Goal: Information Seeking & Learning: Learn about a topic

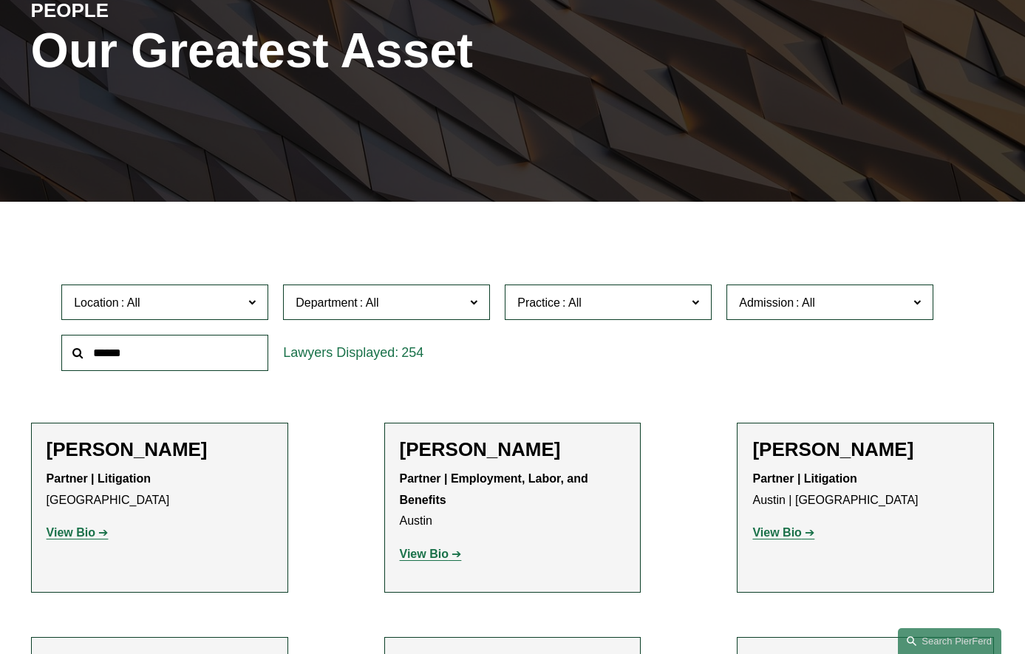
scroll to position [296, 0]
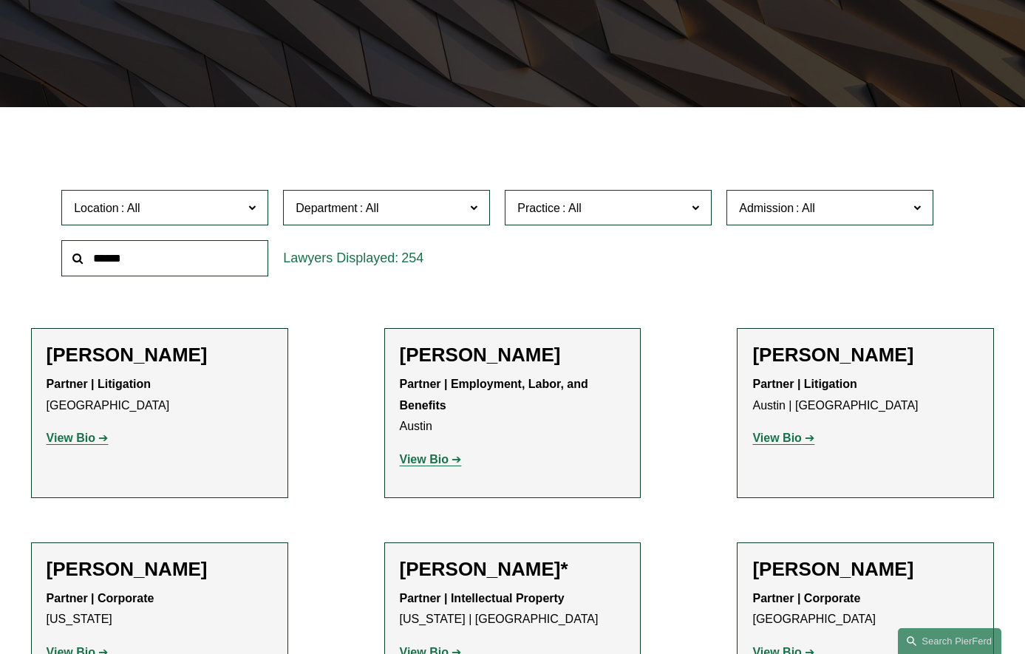
click at [221, 261] on input "text" at bounding box center [164, 258] width 207 height 36
type input "*******"
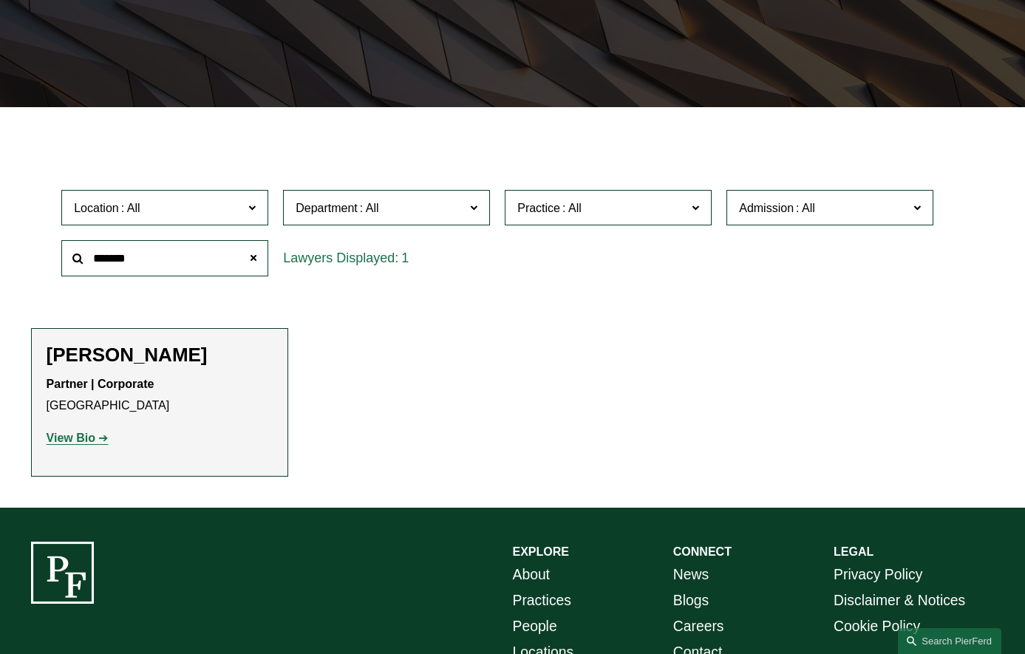
click at [83, 444] on strong "View Bio" at bounding box center [71, 438] width 49 height 13
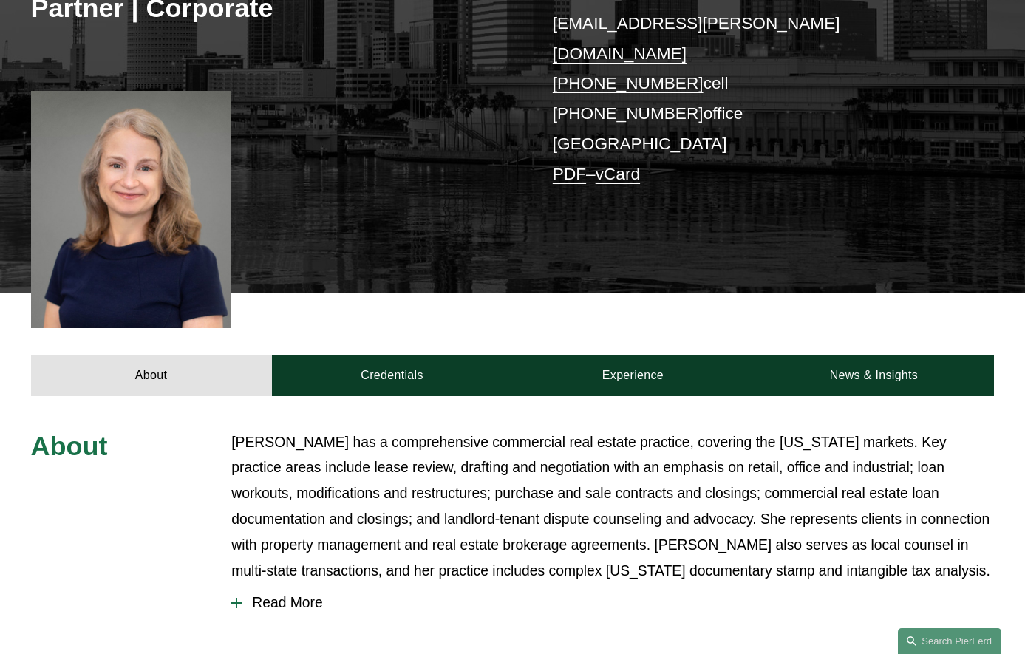
scroll to position [443, 0]
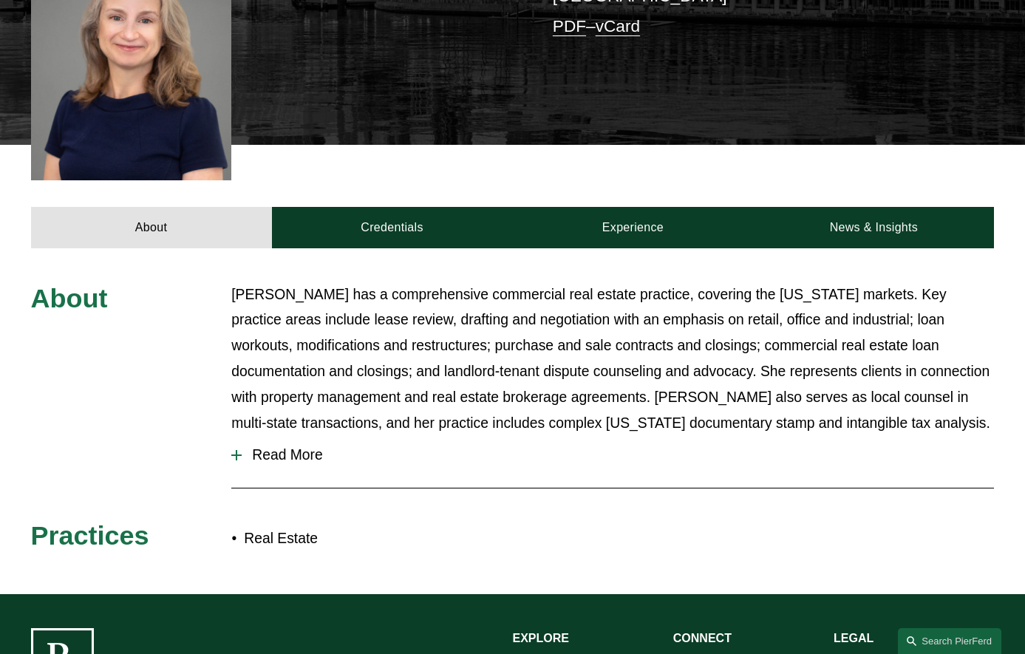
click at [310, 447] on span "Read More" at bounding box center [618, 455] width 752 height 16
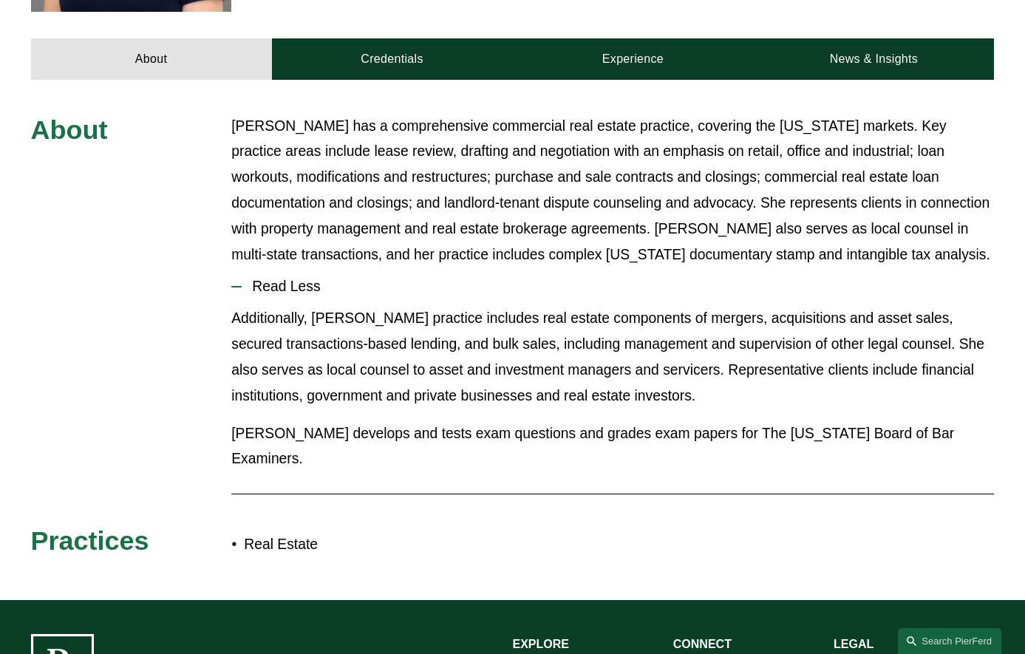
scroll to position [390, 0]
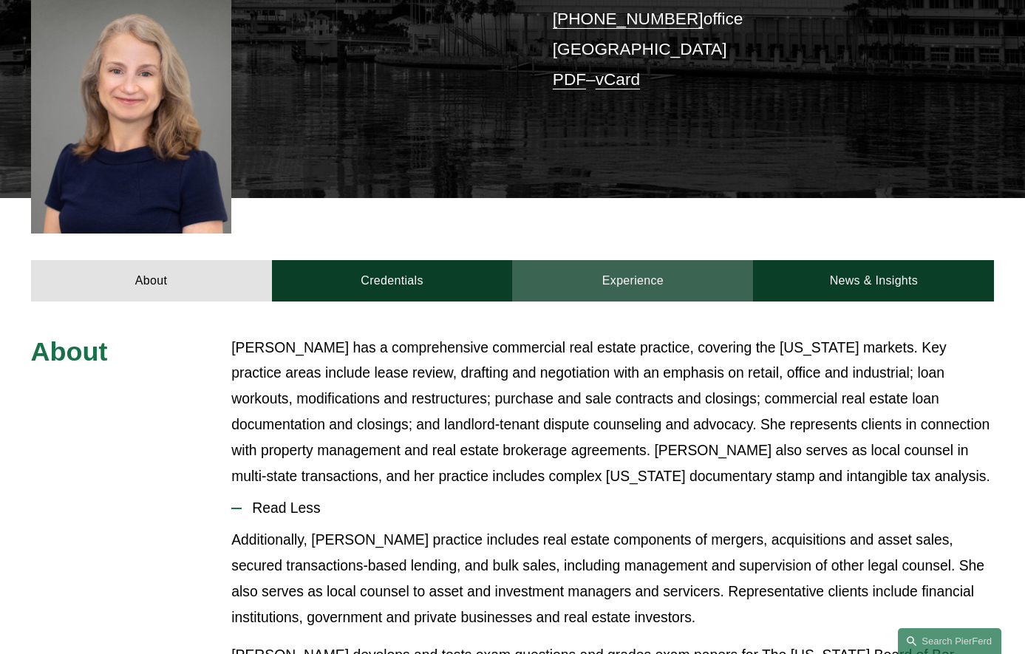
click at [624, 260] on link "Experience" at bounding box center [632, 280] width 241 height 41
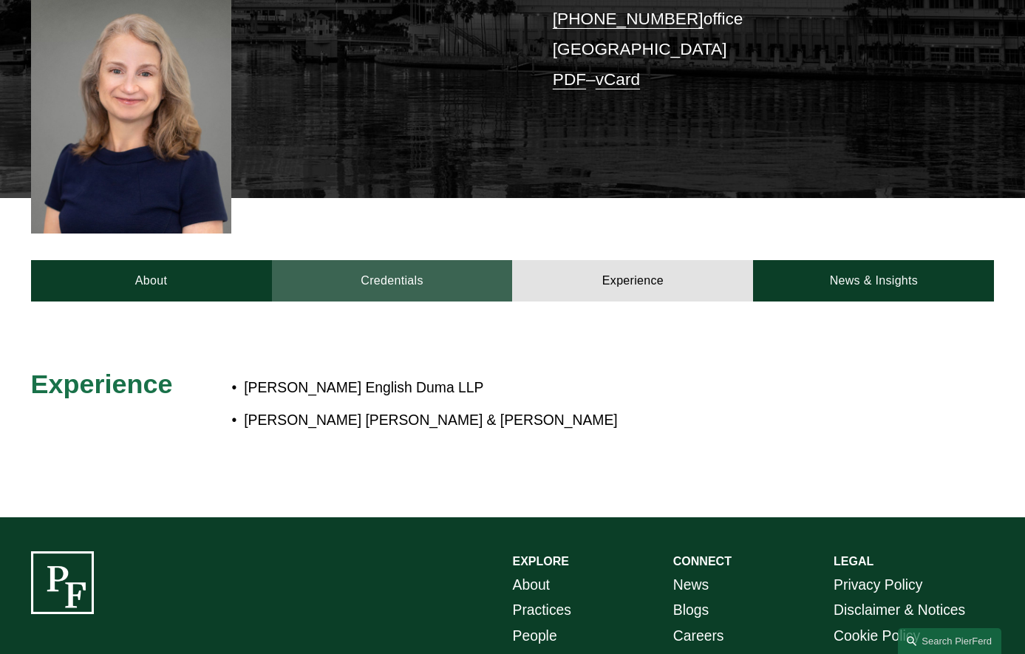
click at [408, 260] on link "Credentials" at bounding box center [392, 280] width 241 height 41
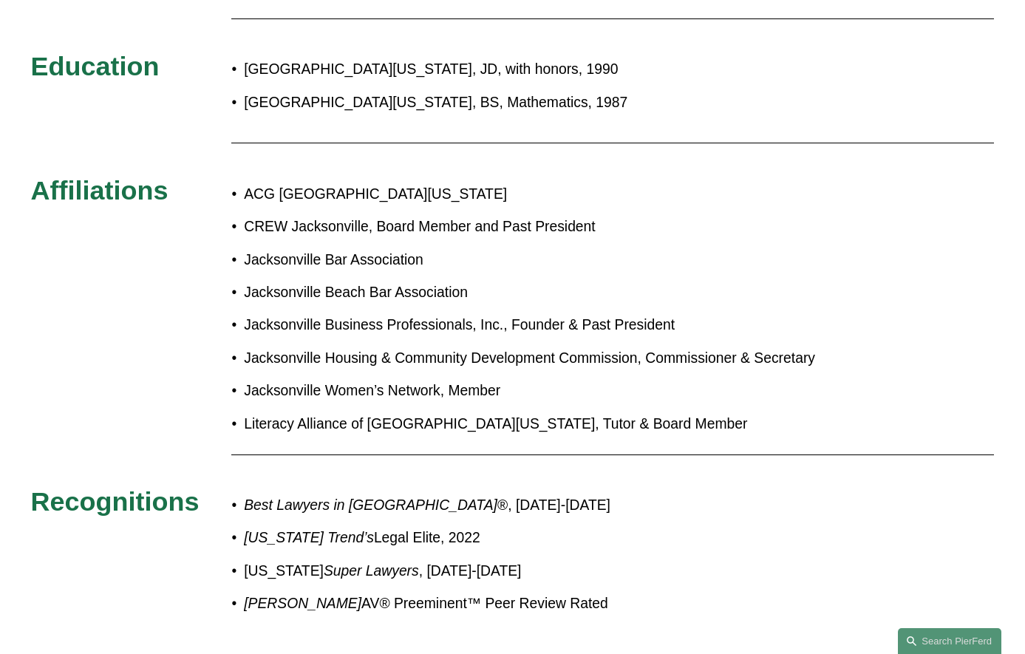
scroll to position [760, 0]
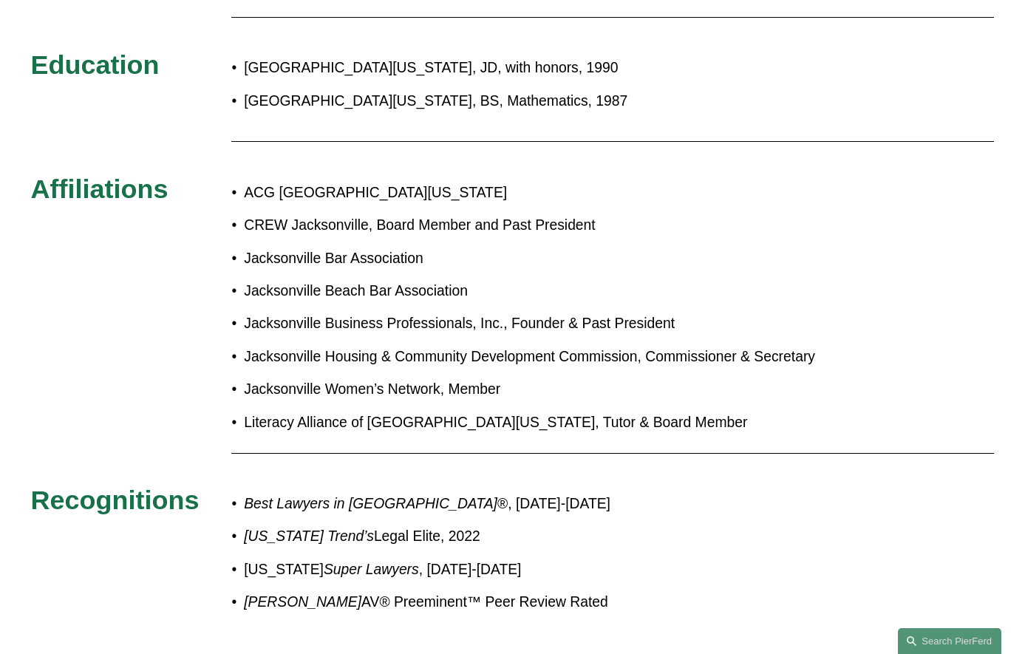
click at [400, 185] on ul "ACG North Florida CREW Jacksonville, Board Member and Past President Jacksonvil…" at bounding box center [552, 308] width 642 height 256
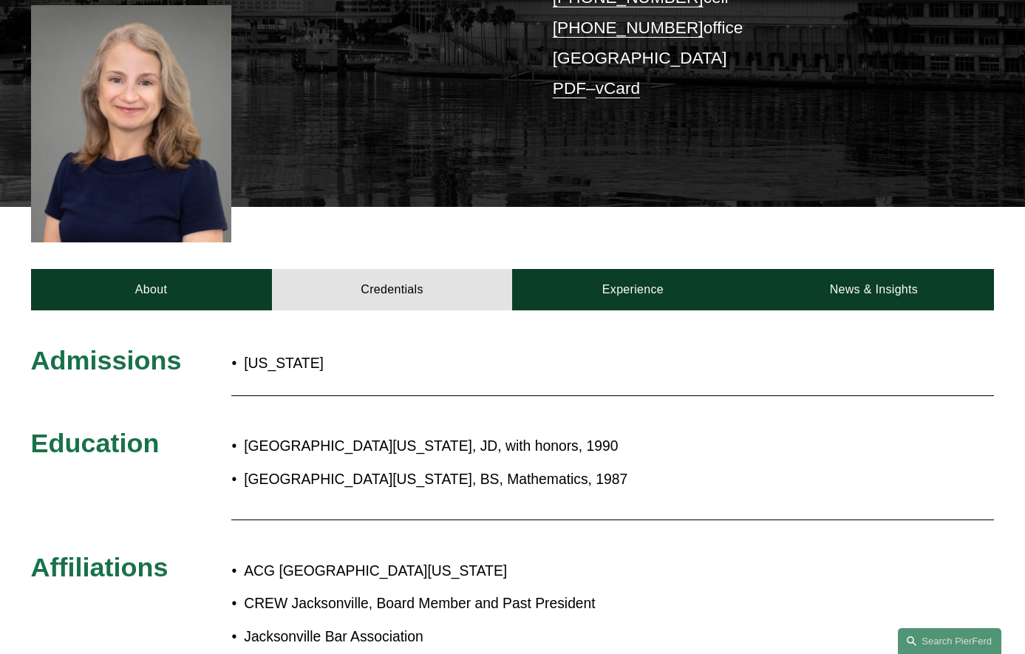
scroll to position [538, 0]
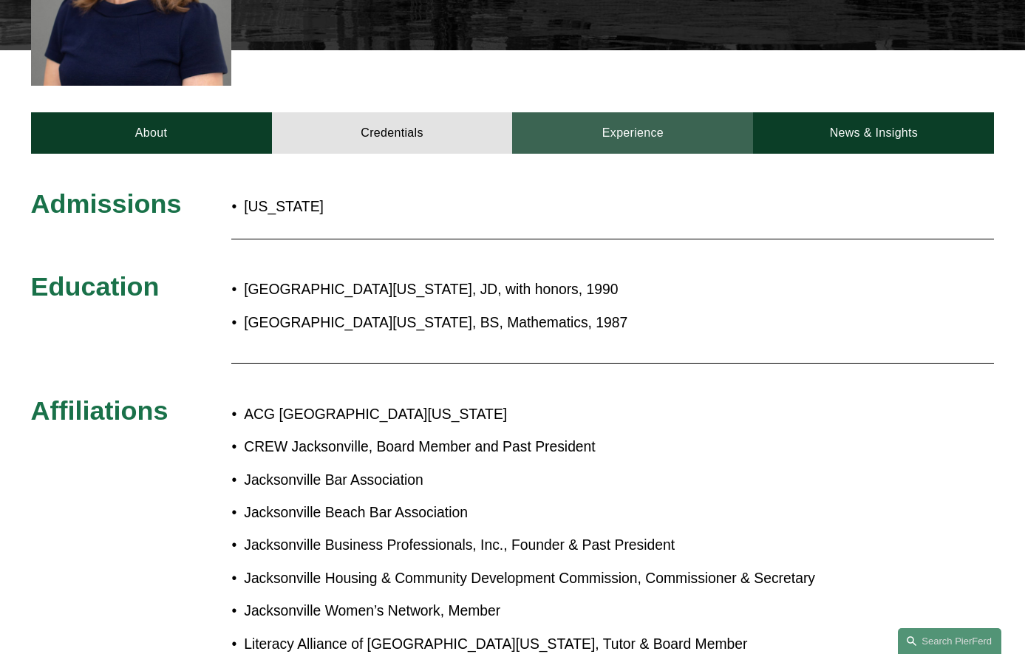
click at [644, 112] on link "Experience" at bounding box center [632, 132] width 241 height 41
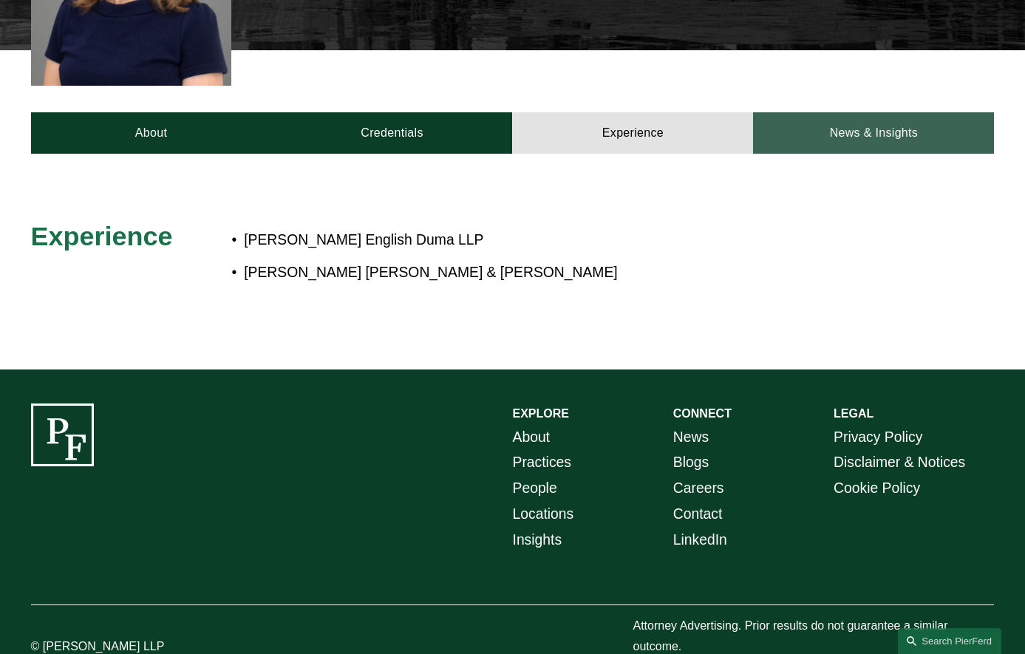
click at [815, 112] on link "News & Insights" at bounding box center [873, 132] width 241 height 41
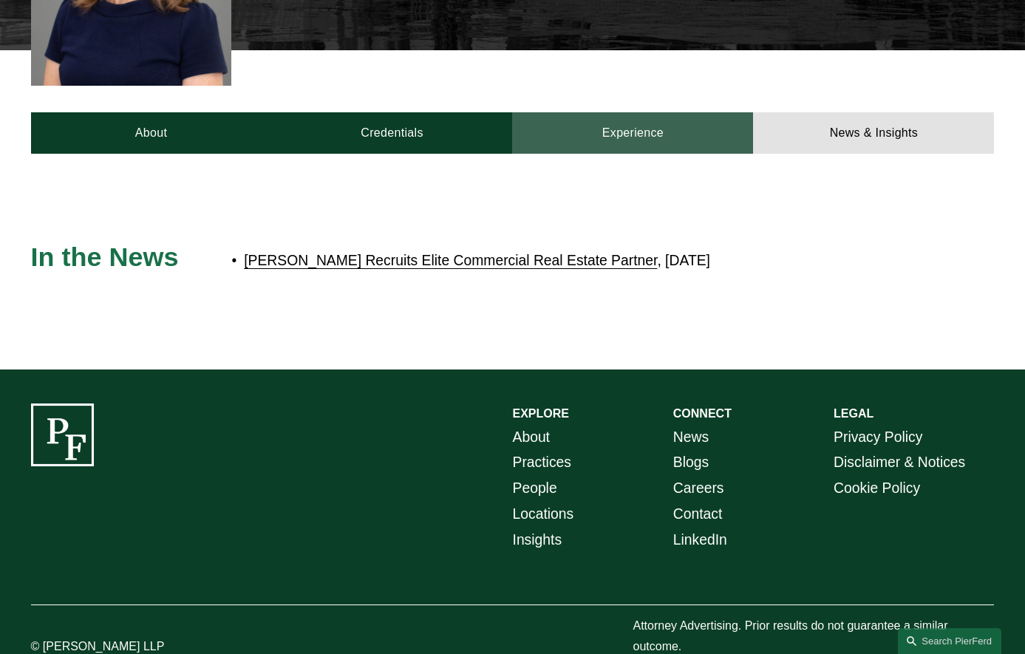
click at [629, 112] on link "Experience" at bounding box center [632, 132] width 241 height 41
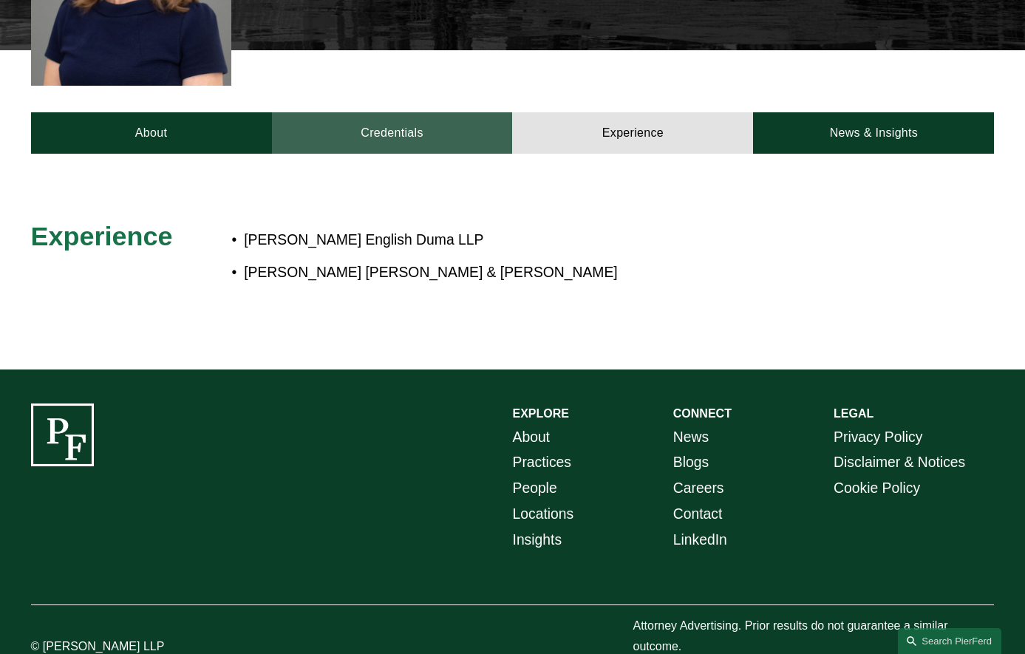
click at [392, 112] on link "Credentials" at bounding box center [392, 132] width 241 height 41
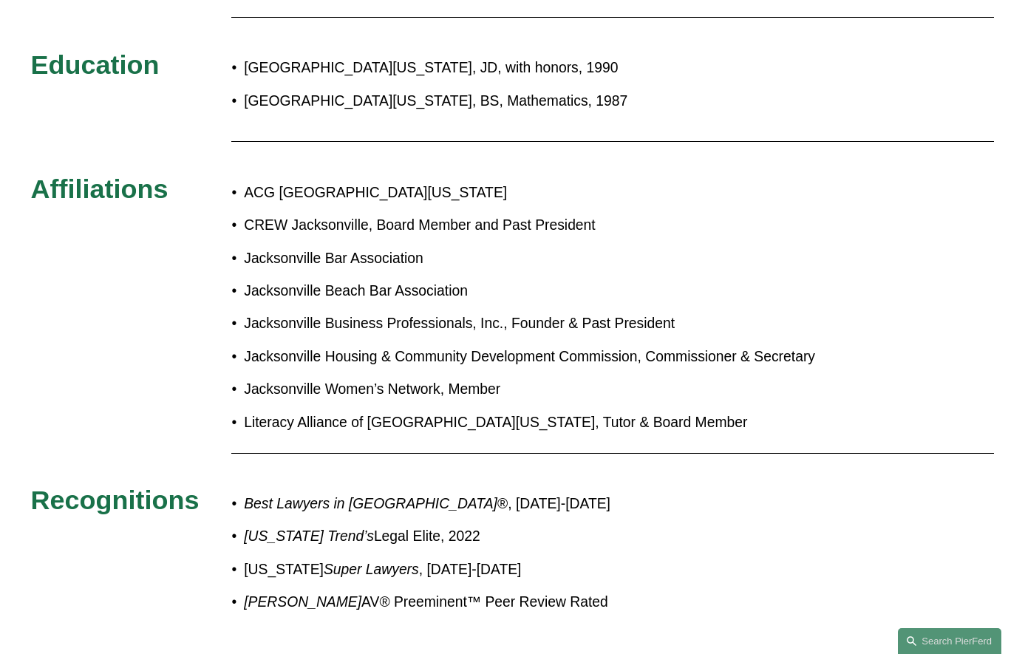
scroll to position [834, 0]
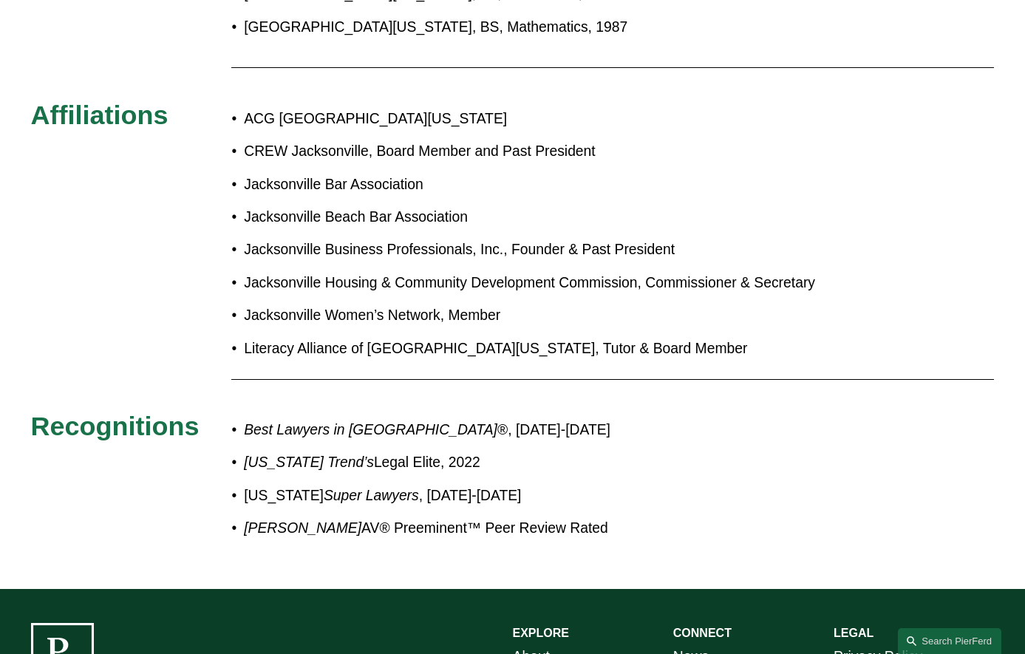
drag, startPoint x: 85, startPoint y: 164, endPoint x: 58, endPoint y: 129, distance: 44.8
click at [84, 160] on div "Admissions Florida Education University of Florida, JD, with honors, 1990 Unive…" at bounding box center [512, 224] width 1025 height 664
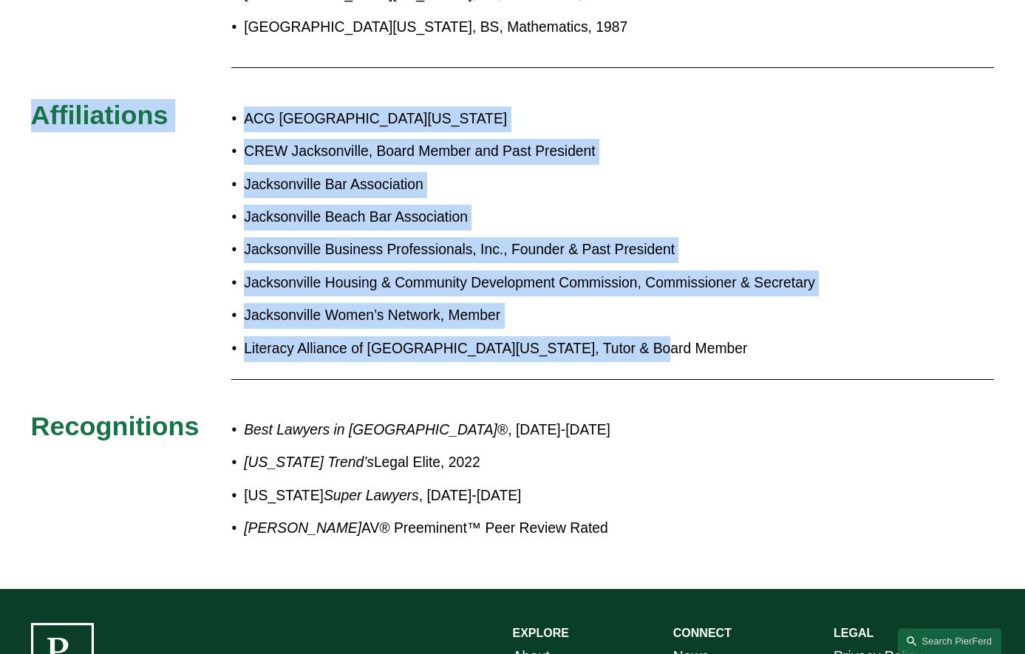
drag, startPoint x: 33, startPoint y: 90, endPoint x: 654, endPoint y: 323, distance: 663.1
click at [654, 323] on div "Admissions Florida Education University of Florida, JD, with honors, 1990 Unive…" at bounding box center [512, 224] width 1025 height 664
copy div "Affiliations ACG North Florida CREW Jacksonville, Board Member and Past Preside…"
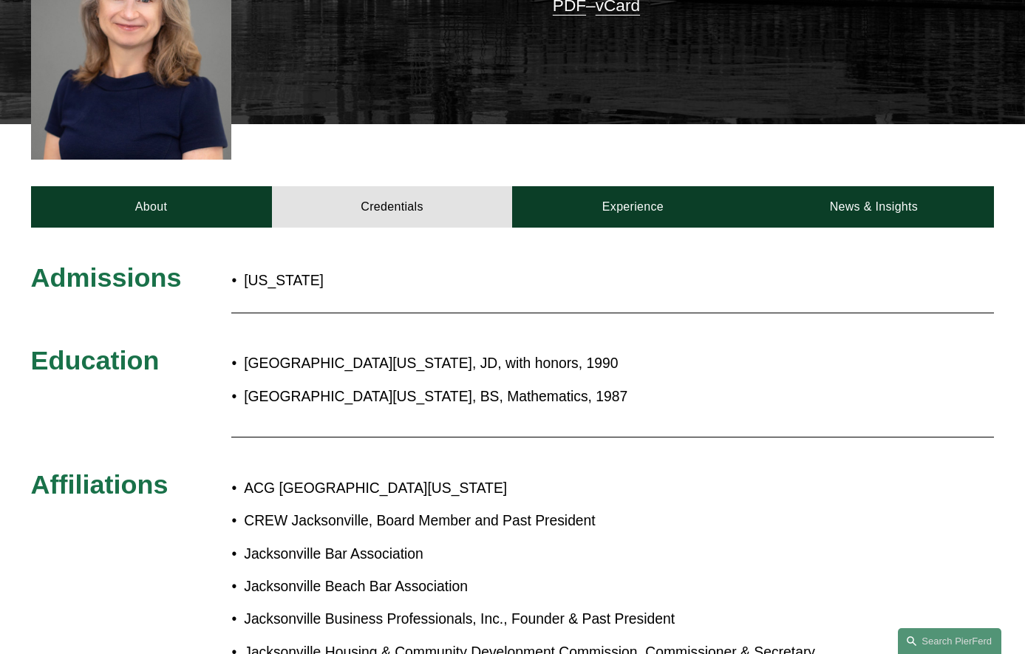
click at [706, 351] on p "University of Florida, JD, with honors, 1990" at bounding box center [559, 364] width 630 height 26
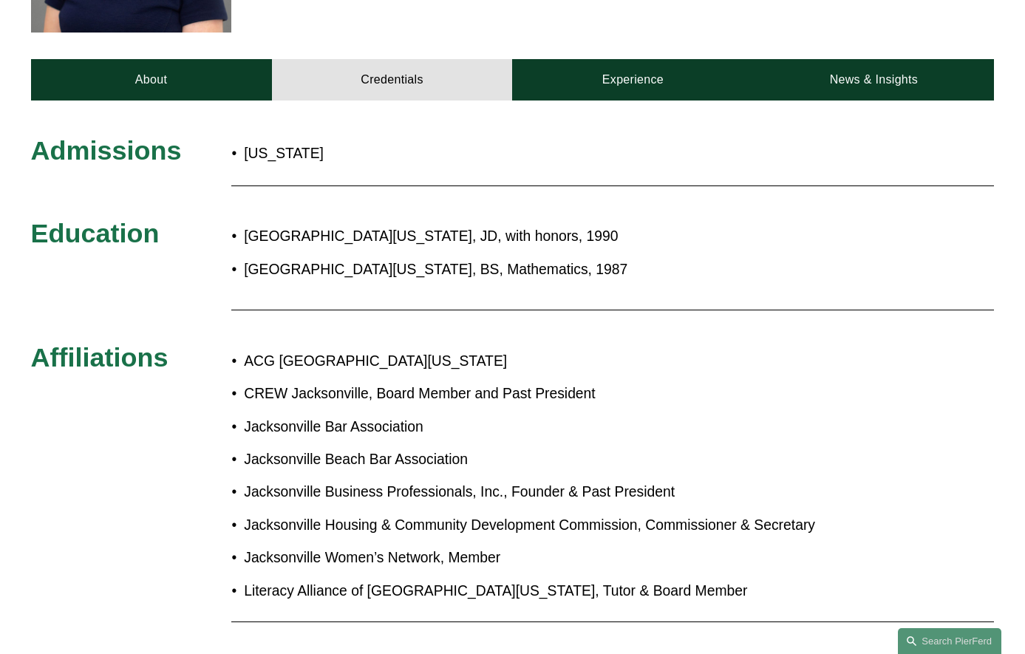
scroll to position [813, 0]
